Goal: Navigation & Orientation: Find specific page/section

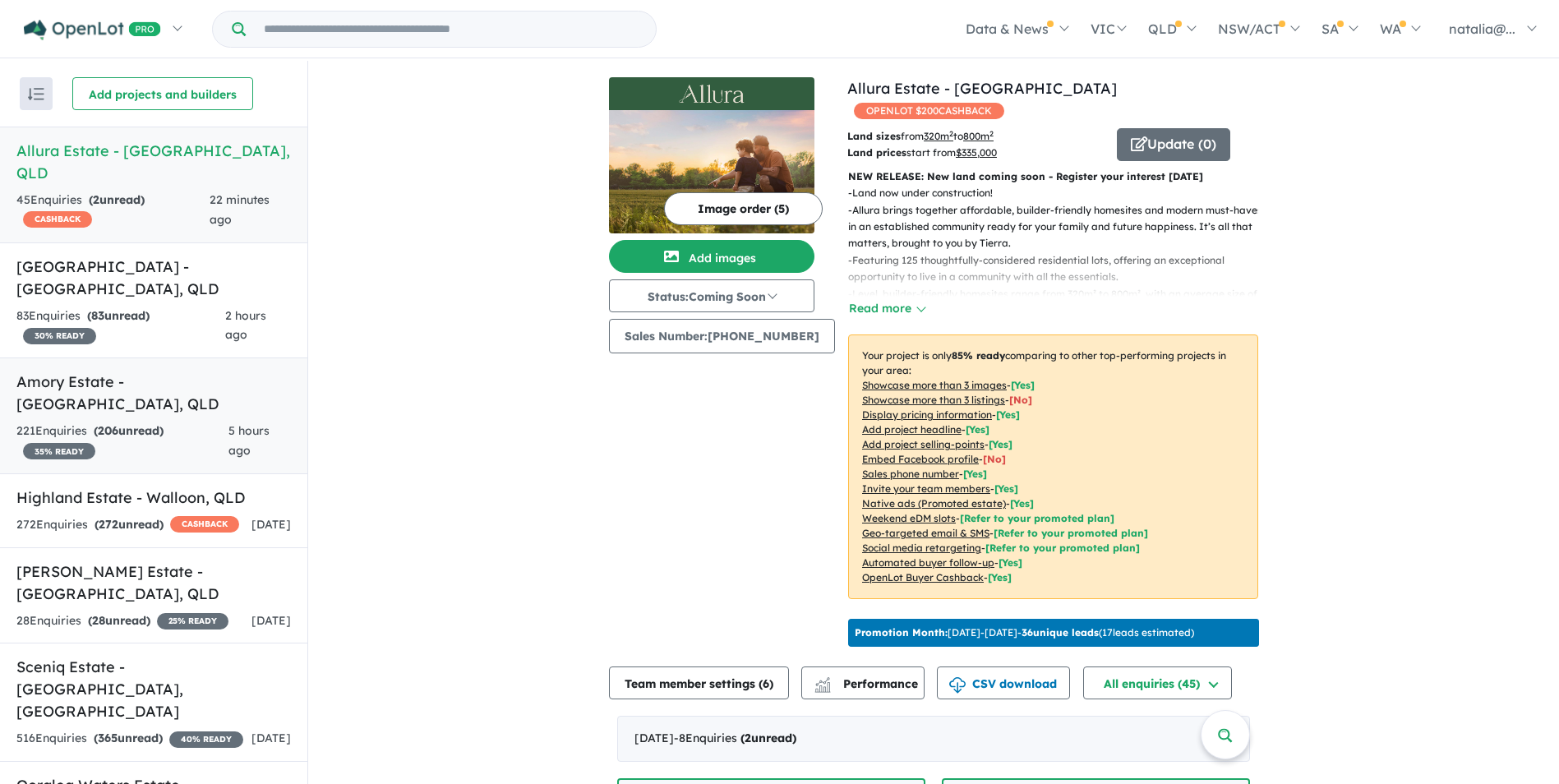
click at [165, 422] on div "221 Enquir ies ( 206 unread) 35 % READY" at bounding box center [122, 442] width 212 height 39
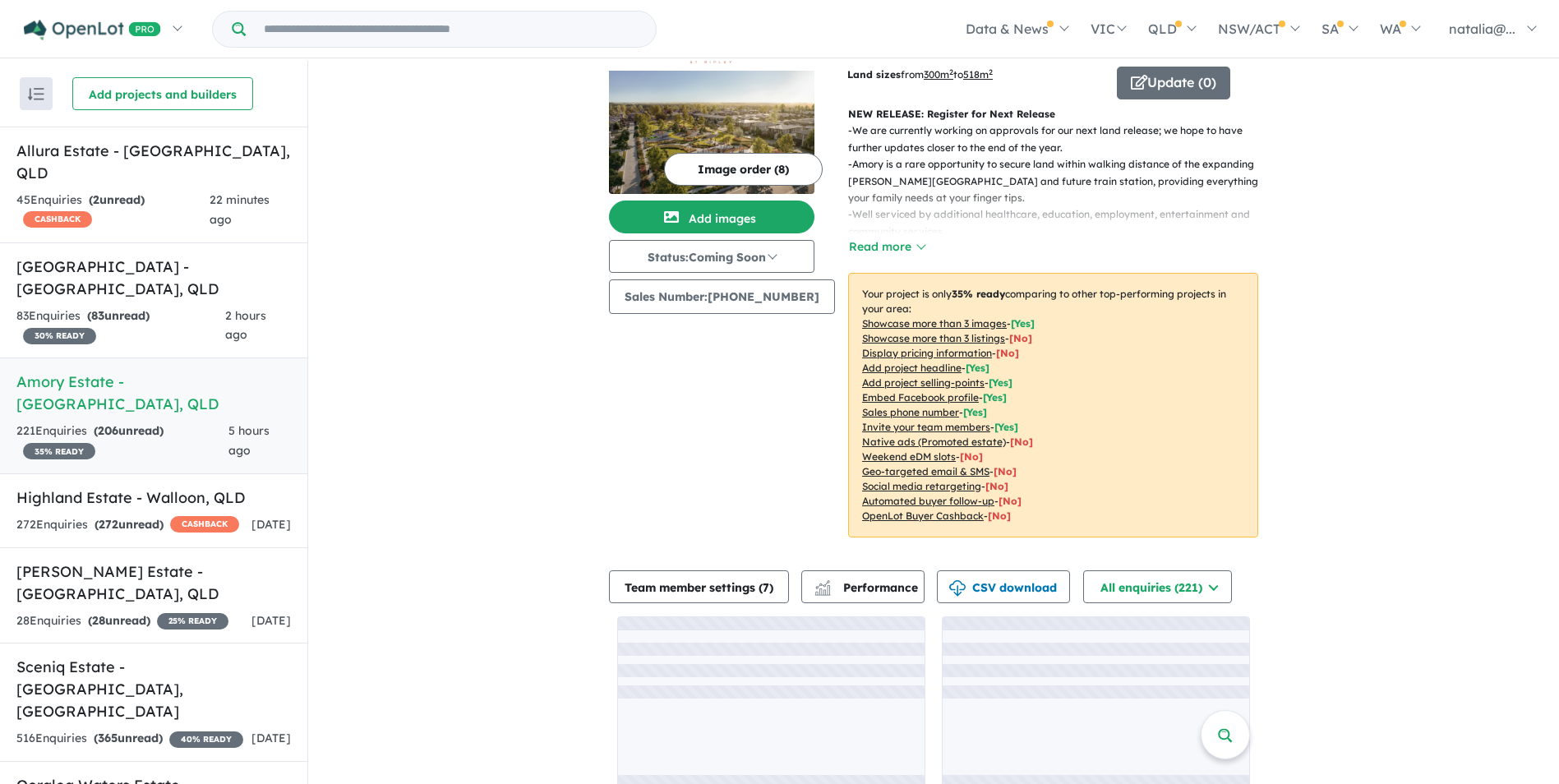
scroll to position [72, 0]
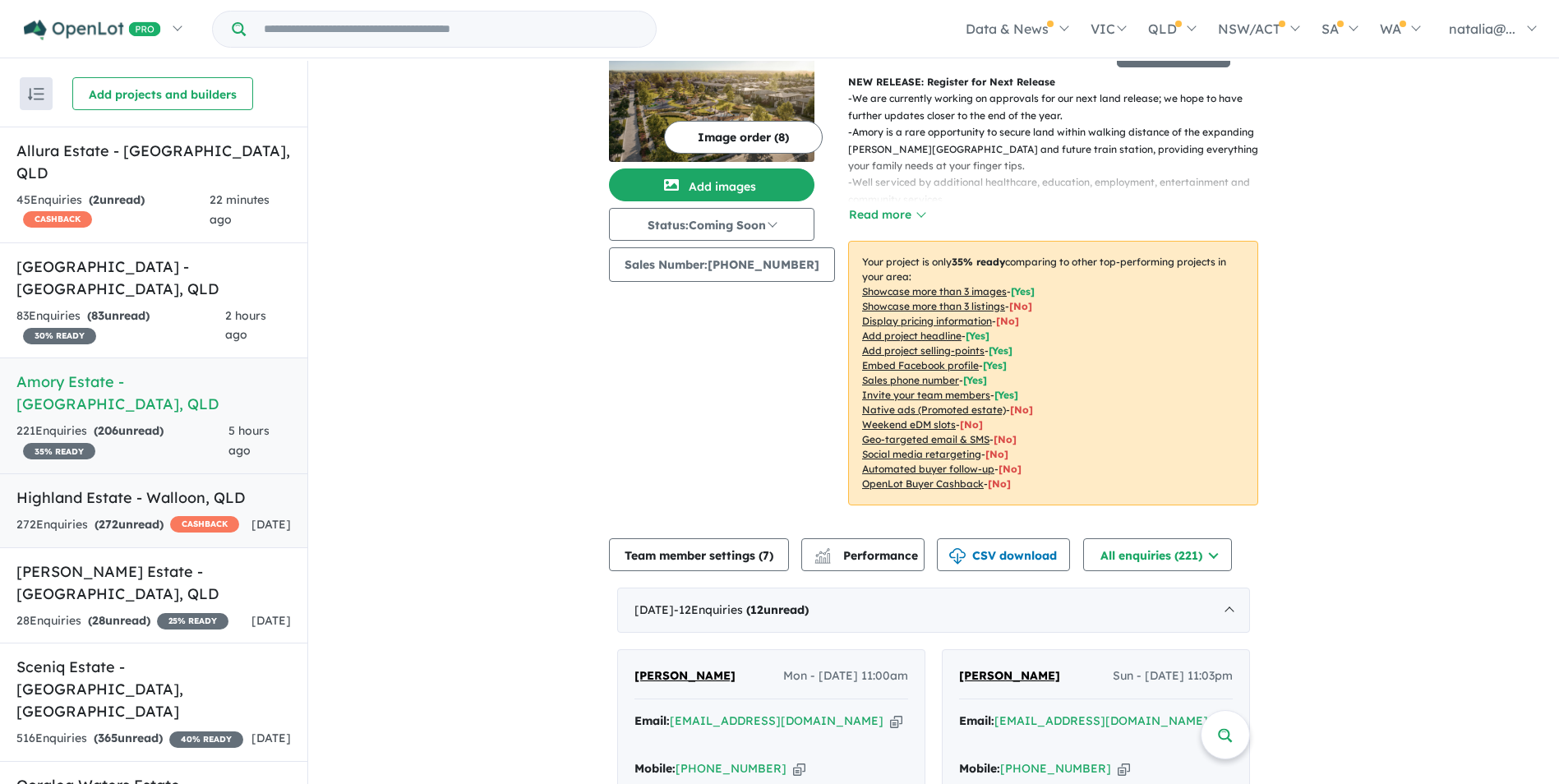
click at [133, 515] on div "272 Enquir ies ( 272 unread) CASHBACK" at bounding box center [128, 525] width 223 height 20
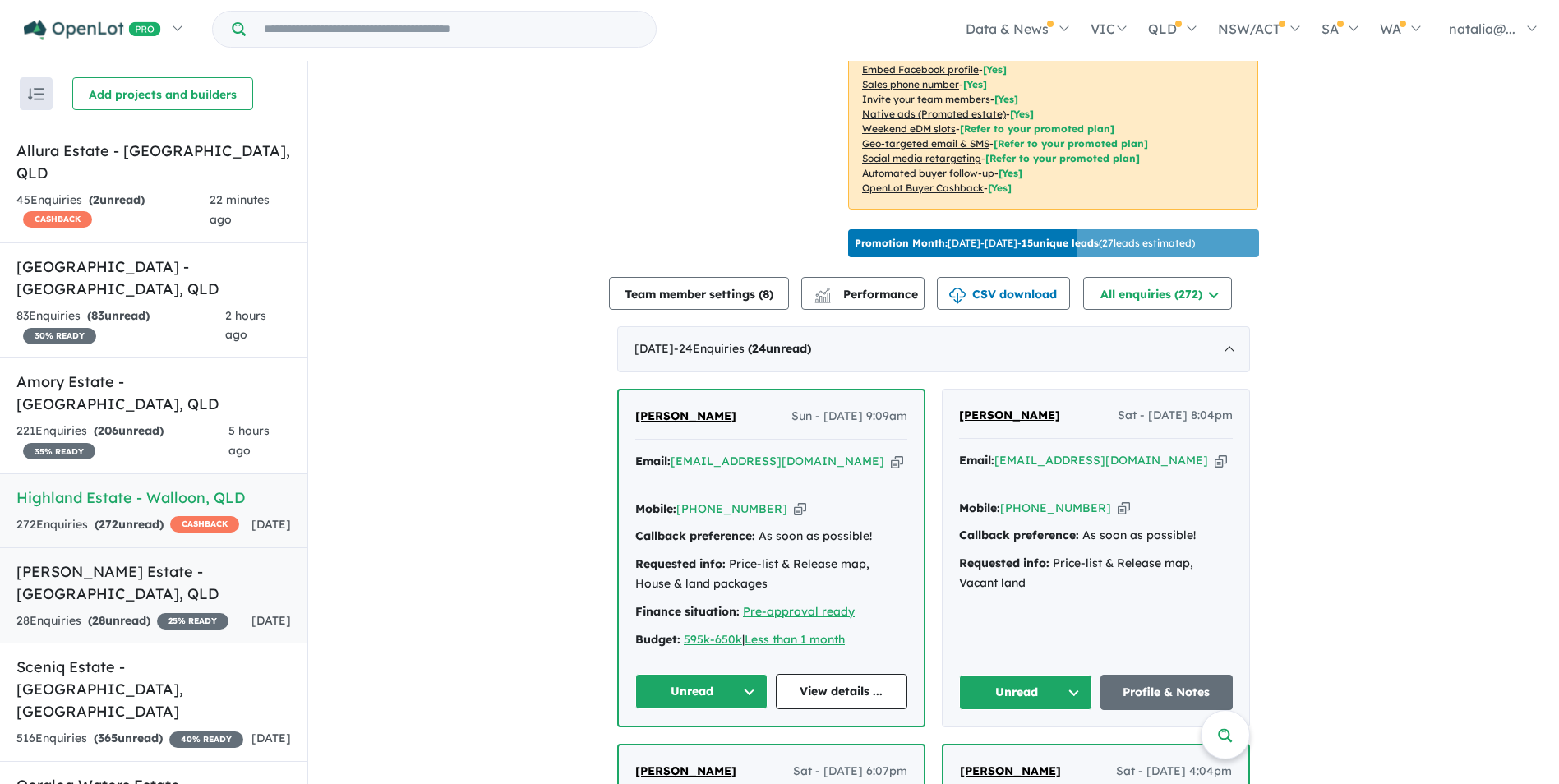
scroll to position [61, 0]
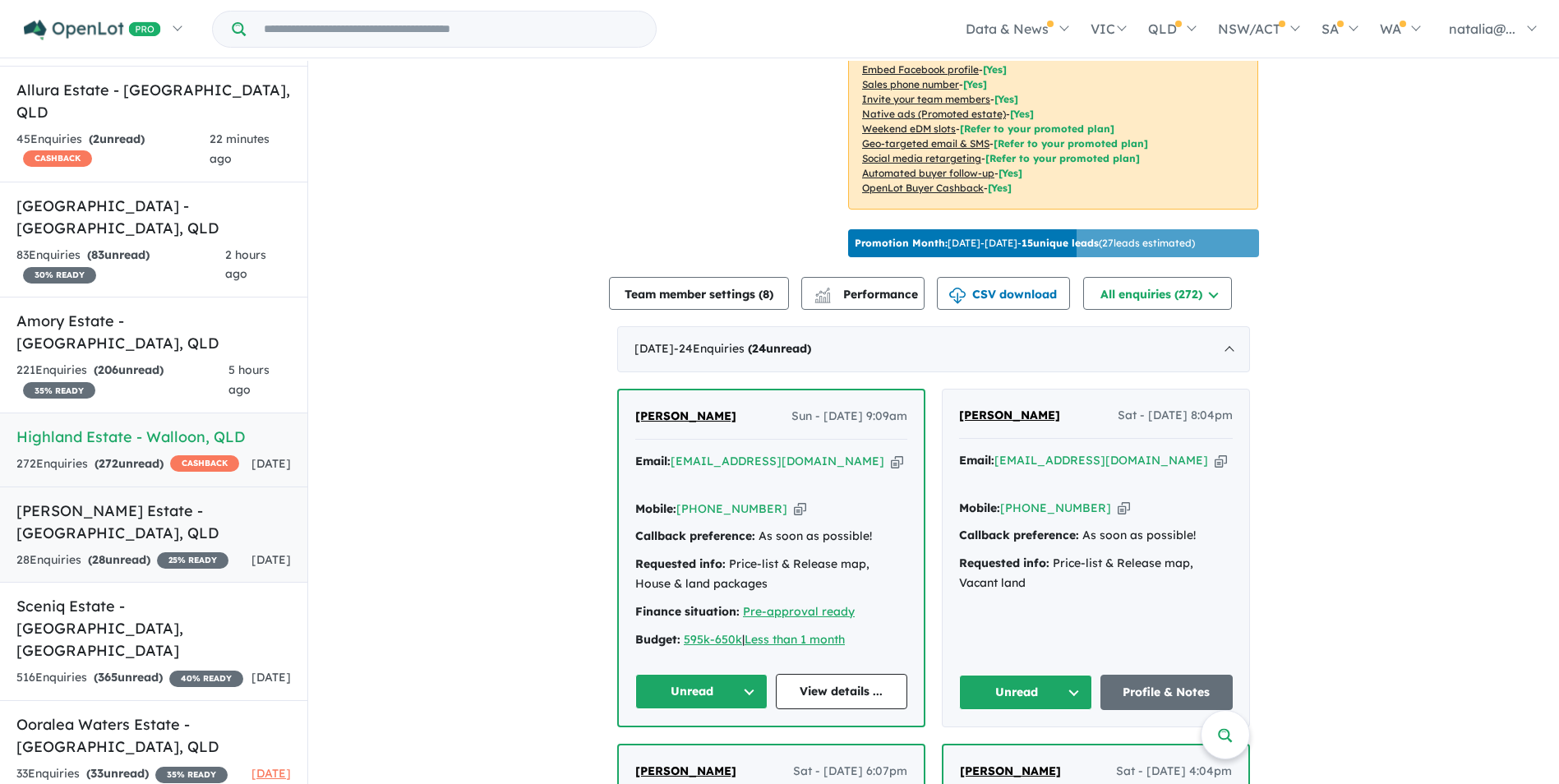
click at [89, 501] on link "[PERSON_NAME] Estate - [GEOGRAPHIC_DATA] , [GEOGRAPHIC_DATA] 28 Enquir ies ( 28…" at bounding box center [153, 534] width 307 height 97
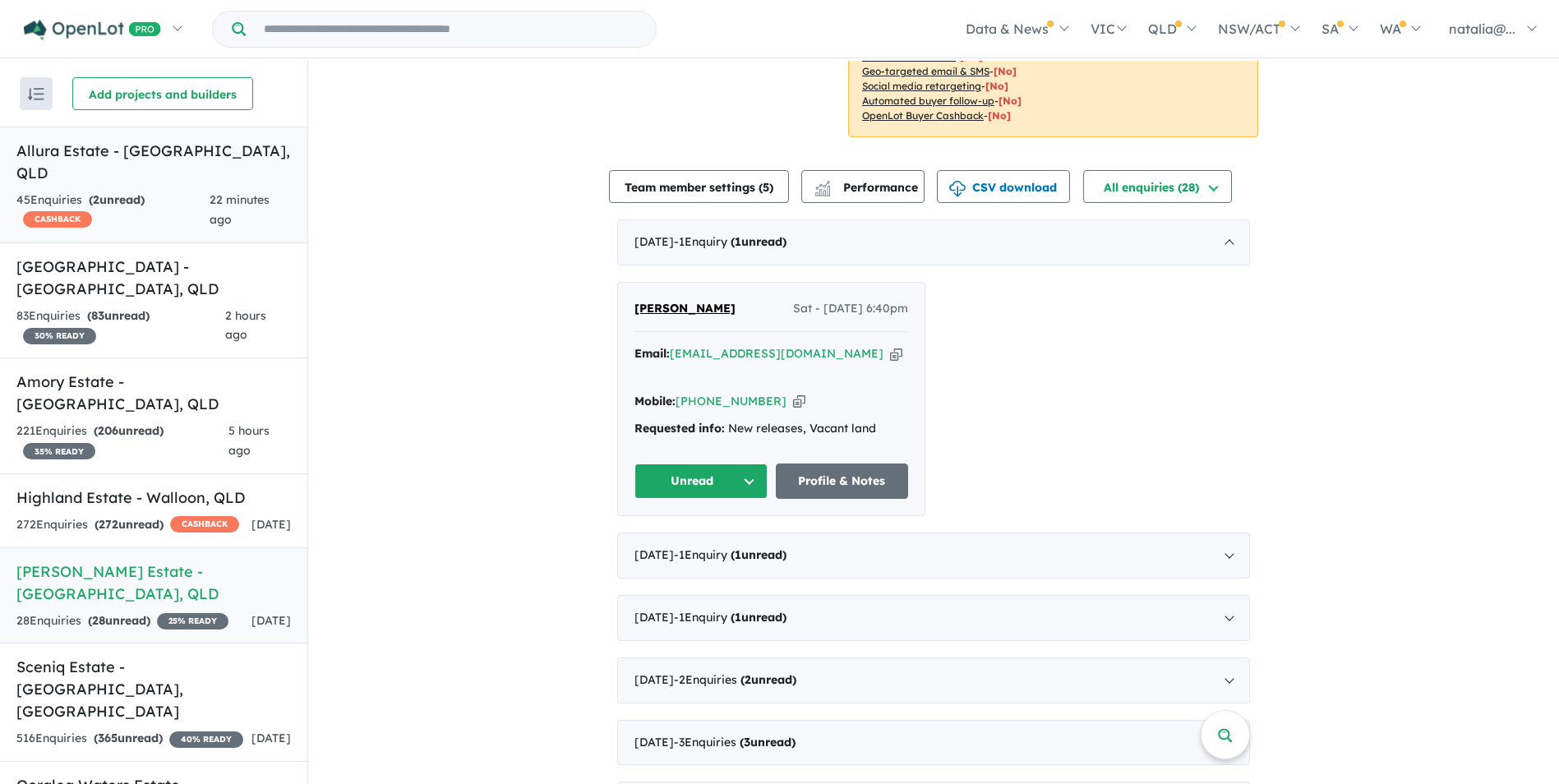
click at [122, 167] on link "Allura Estate - [GEOGRAPHIC_DATA] , QLD 45 Enquir ies ( 2 unread) CASHBACK 22 m…" at bounding box center [153, 185] width 307 height 116
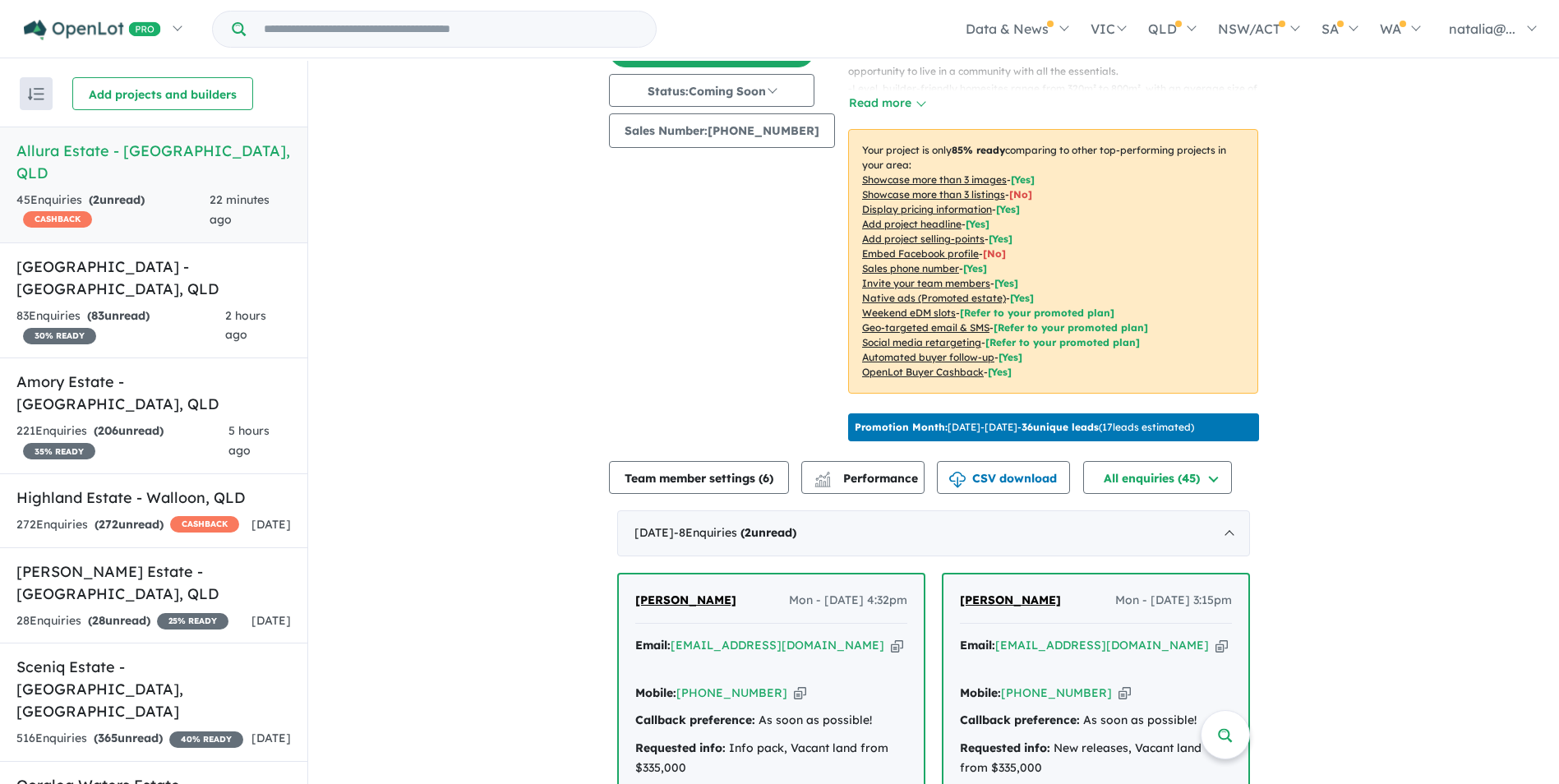
scroll to position [285, 0]
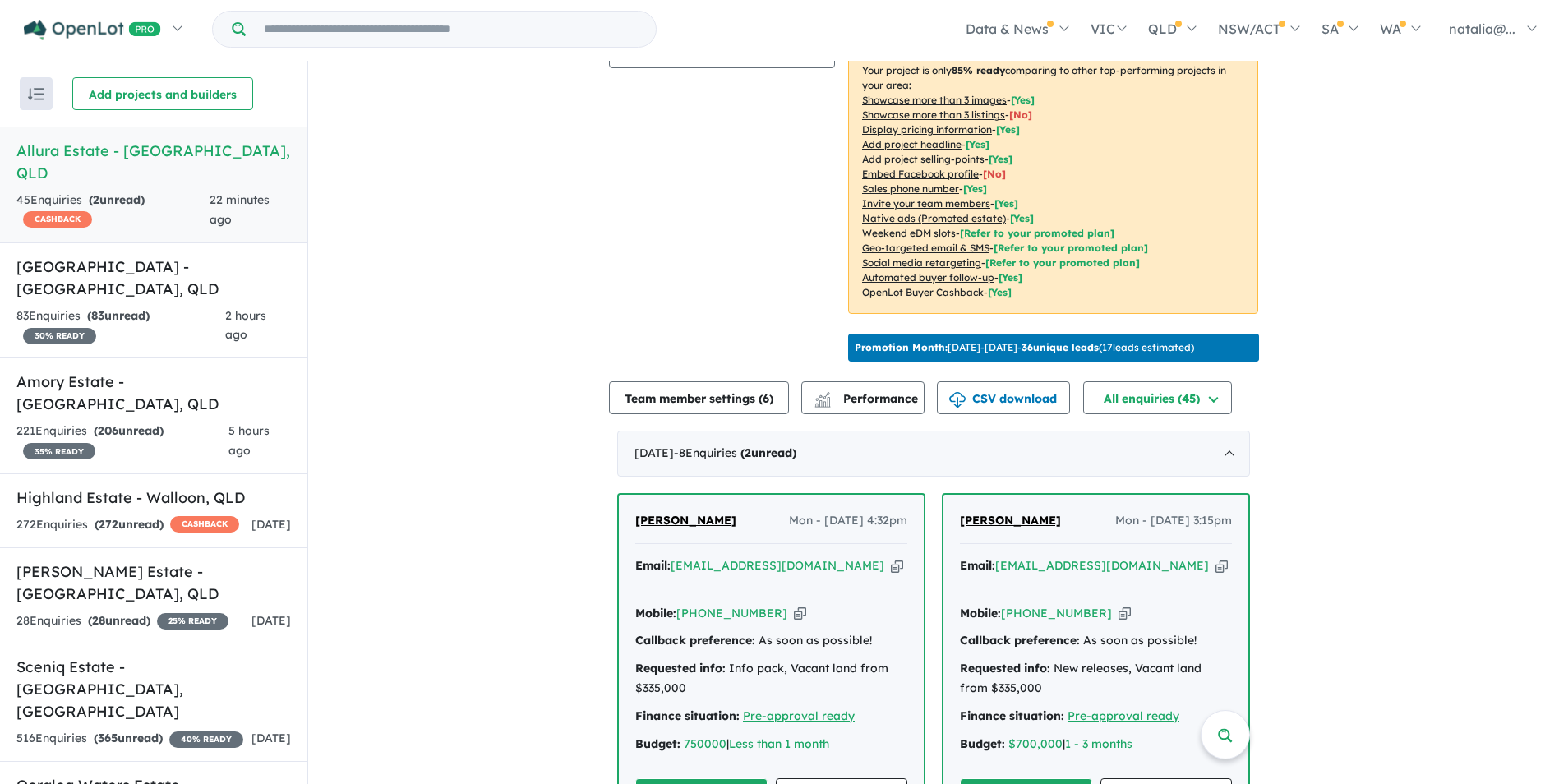
click at [891, 565] on icon "button" at bounding box center [897, 566] width 12 height 17
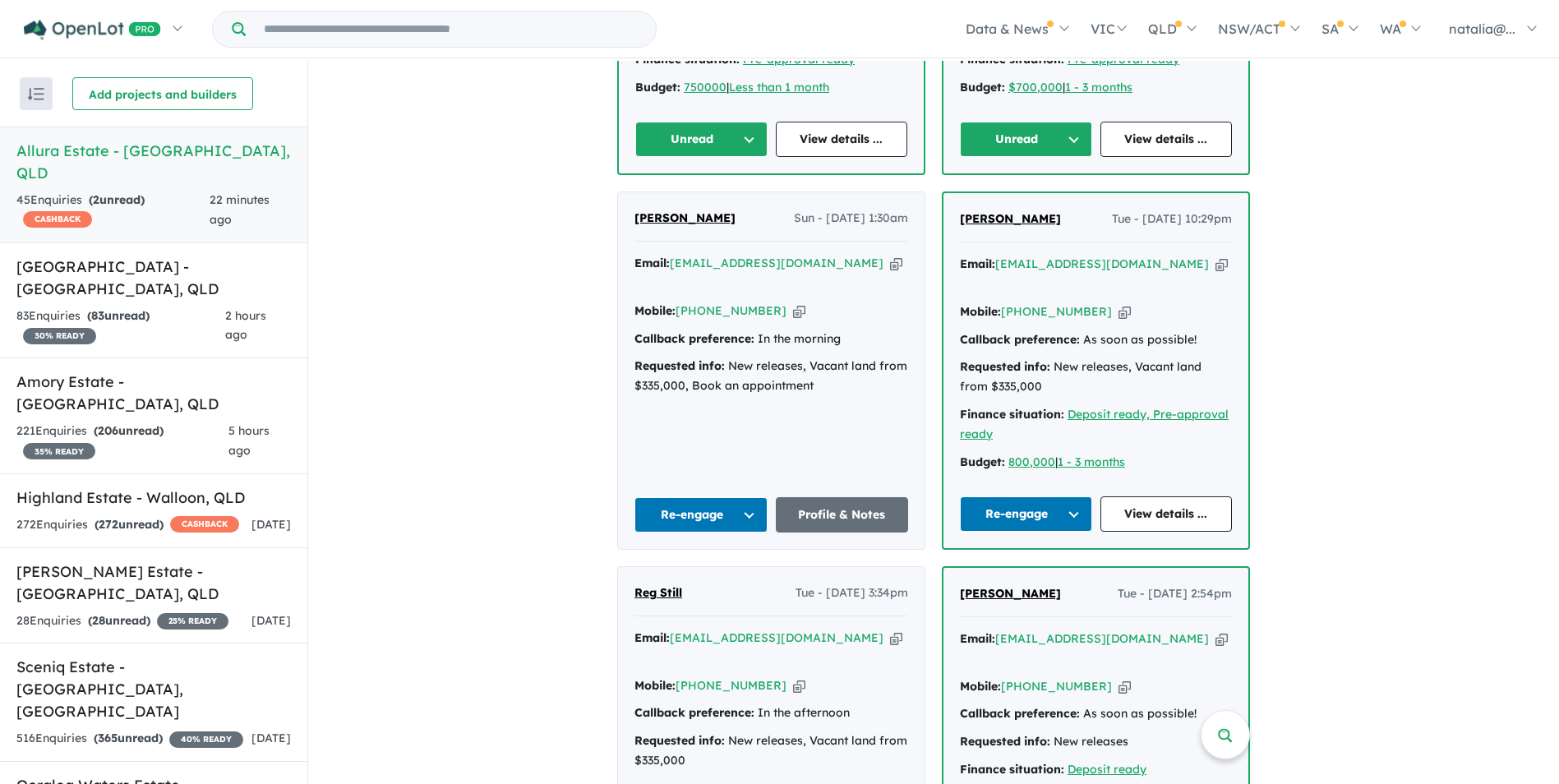
scroll to position [942, 0]
click at [1216, 255] on icon "button" at bounding box center [1222, 264] width 12 height 17
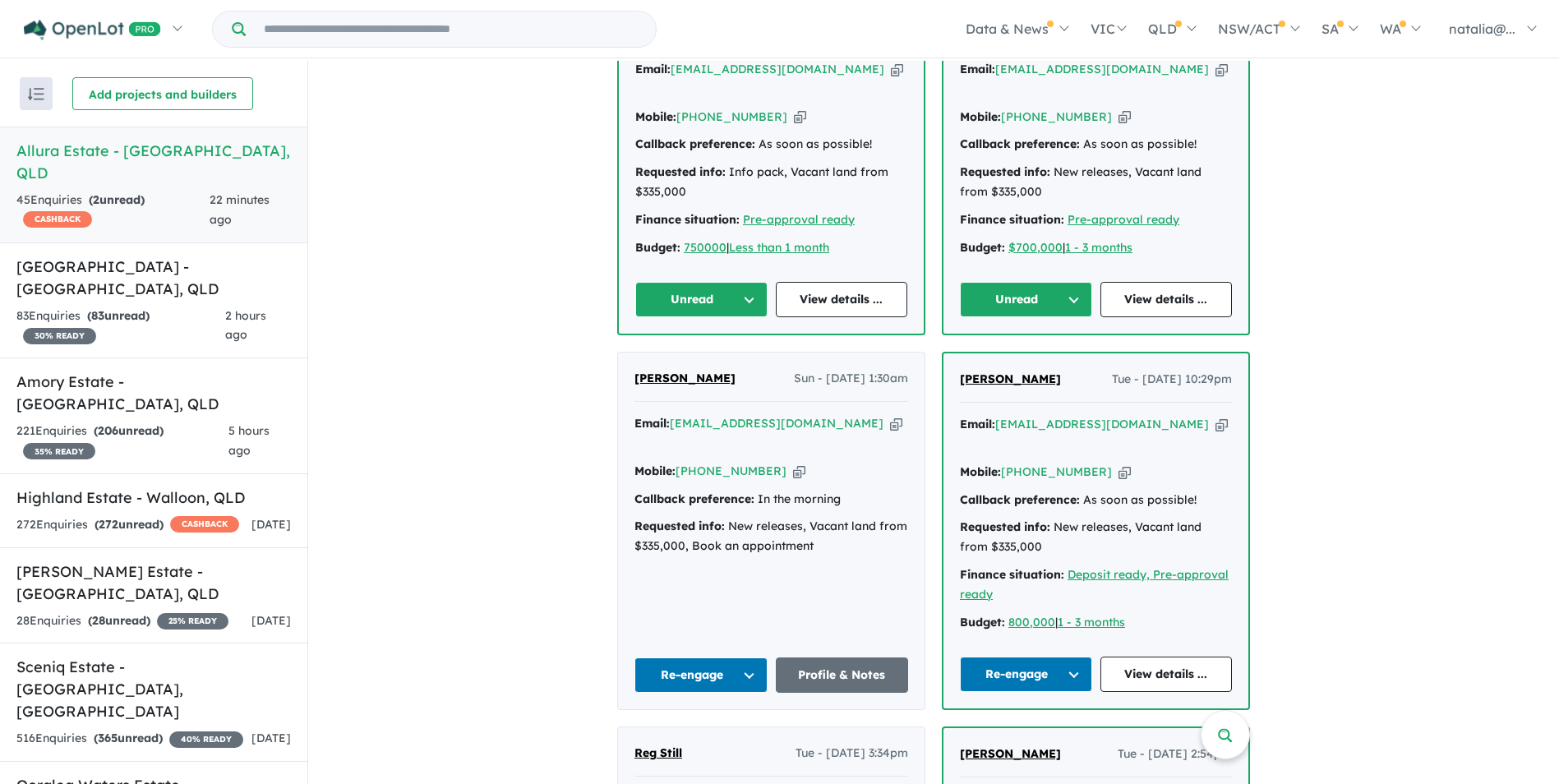
scroll to position [778, 0]
